Goal: Register for event/course

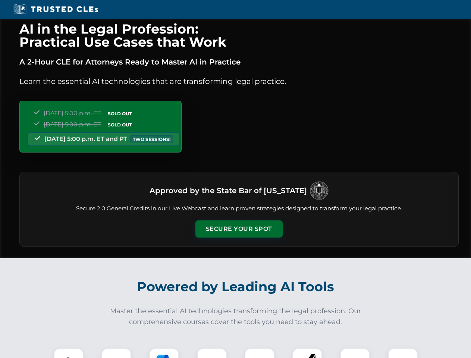
click at [239, 229] on button "Secure Your Spot" at bounding box center [238, 228] width 87 height 17
click at [69, 353] on img at bounding box center [69, 363] width 22 height 22
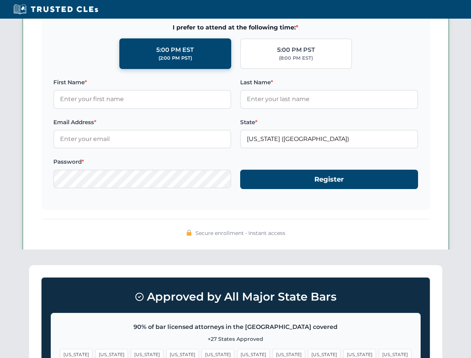
click at [273, 353] on span "[US_STATE]" at bounding box center [289, 354] width 32 height 11
click at [343, 353] on span "[US_STATE]" at bounding box center [359, 354] width 32 height 11
